Goal: Navigation & Orientation: Find specific page/section

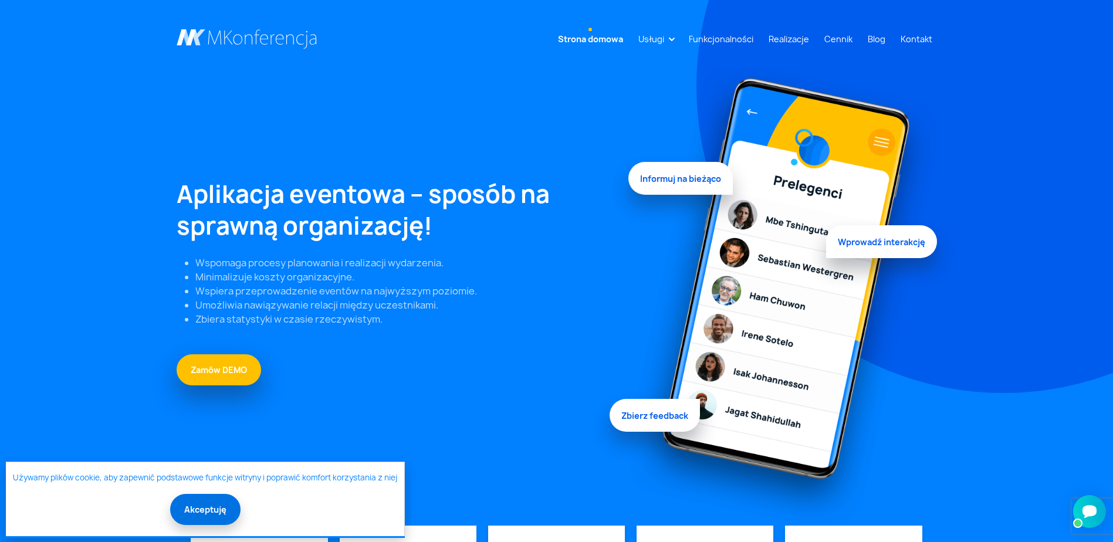
click at [198, 513] on button "Akceptuję" at bounding box center [205, 509] width 70 height 31
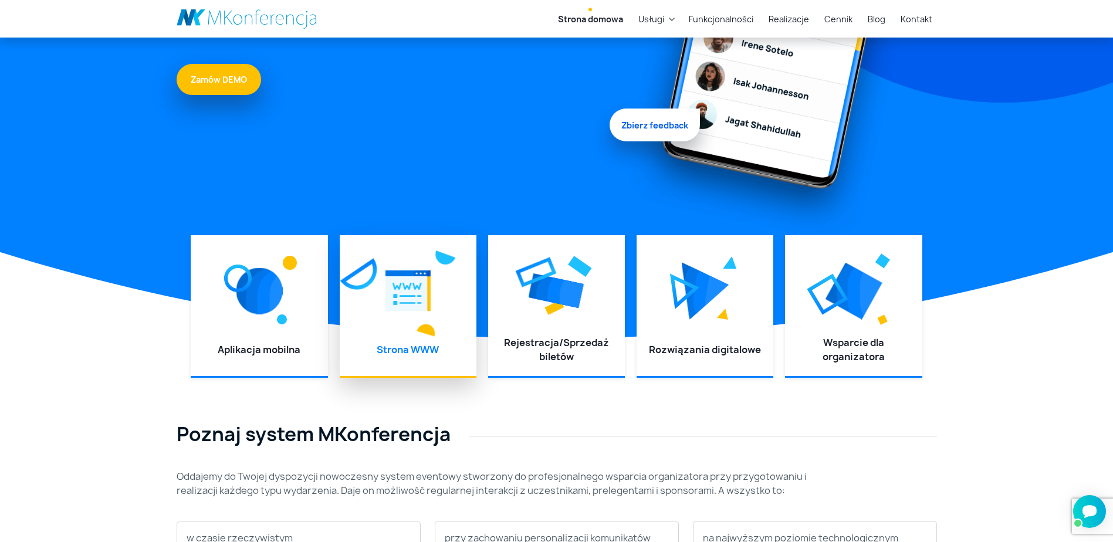
scroll to position [293, 0]
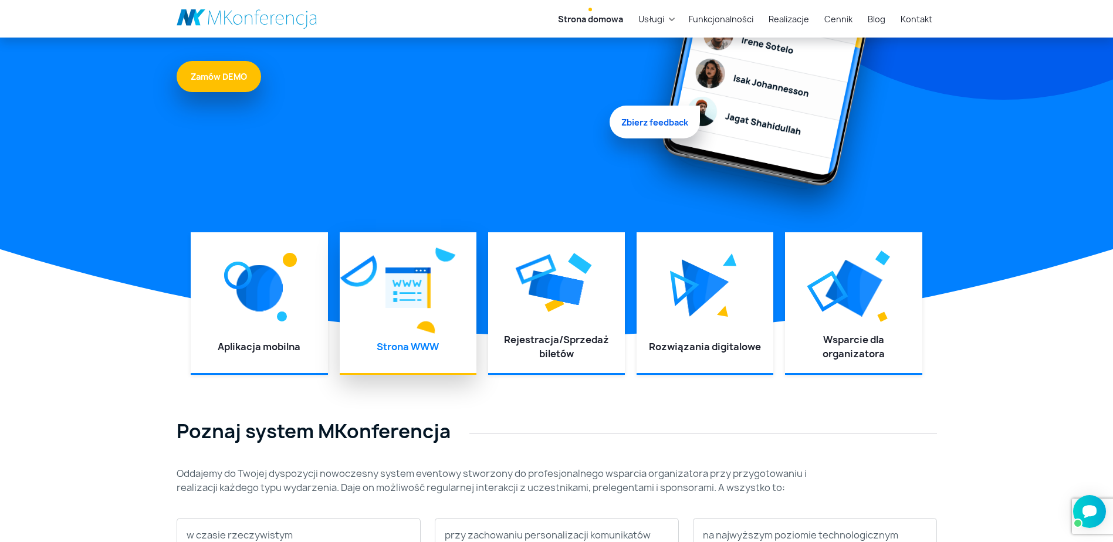
click at [413, 291] on img at bounding box center [407, 288] width 45 height 53
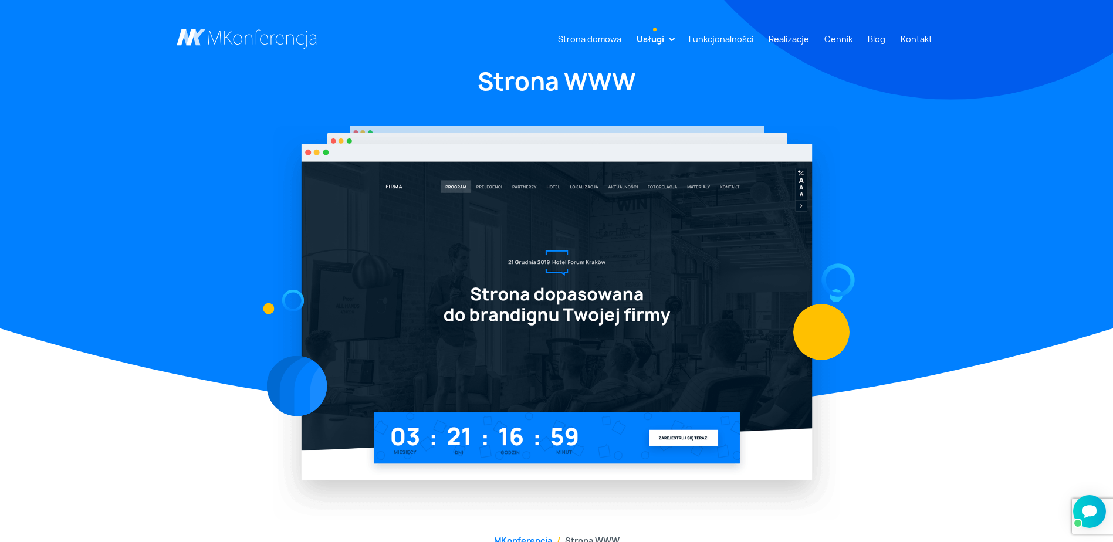
click at [690, 436] on img at bounding box center [556, 323] width 567 height 395
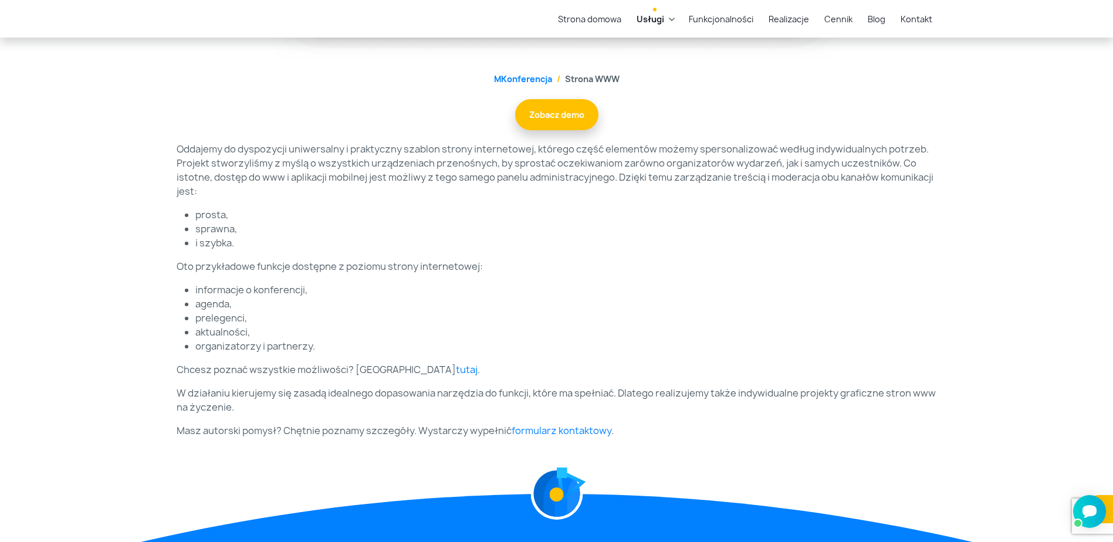
scroll to position [469, 0]
